Goal: Transaction & Acquisition: Purchase product/service

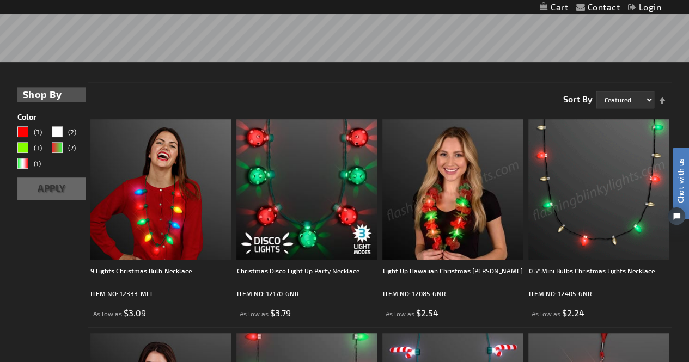
scroll to position [218, 0]
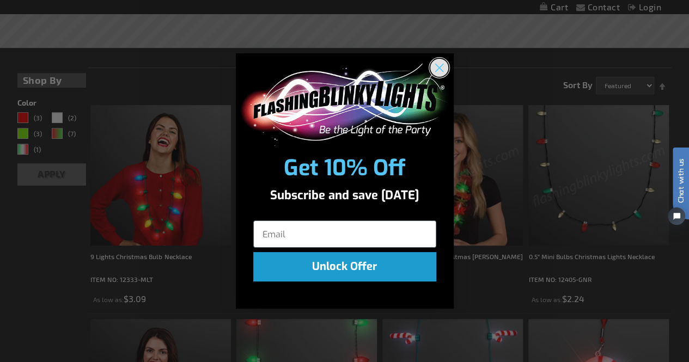
click at [434, 69] on circle "Close dialog" at bounding box center [439, 68] width 18 height 18
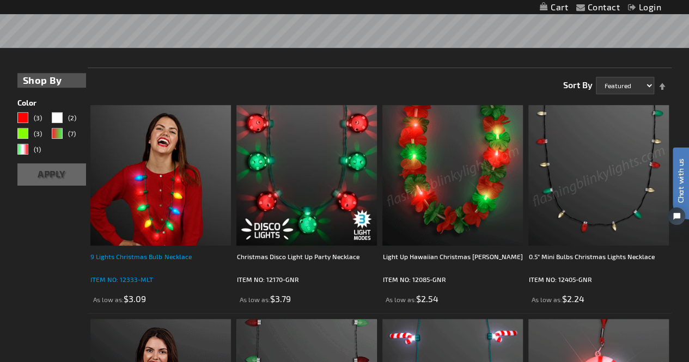
click at [144, 260] on div "9 Lights Christmas Bulb Necklace" at bounding box center [160, 262] width 141 height 22
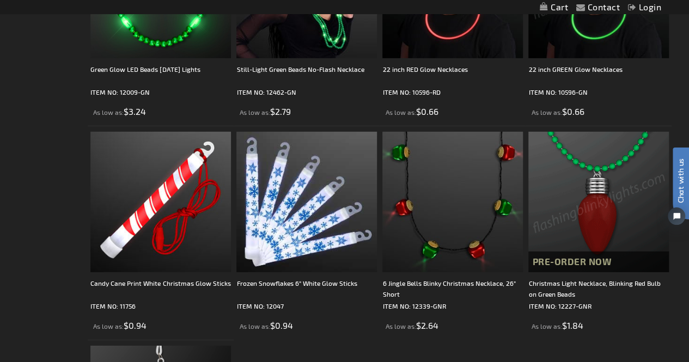
scroll to position [1907, 0]
